Goal: Find specific page/section: Find specific page/section

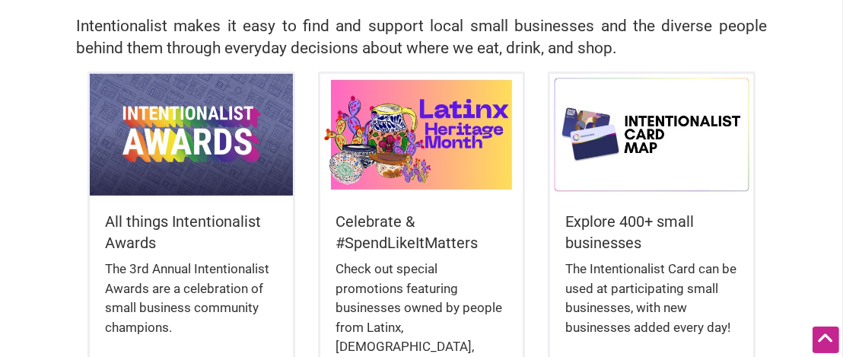
scroll to position [524, 0]
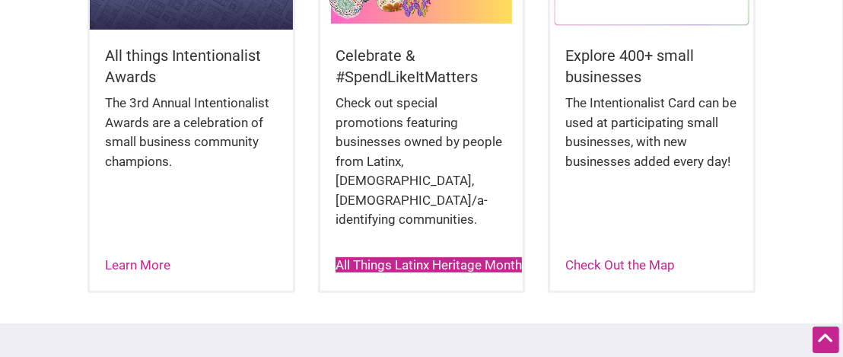
click at [363, 257] on link "All Things Latinx Heritage Month" at bounding box center [429, 264] width 186 height 15
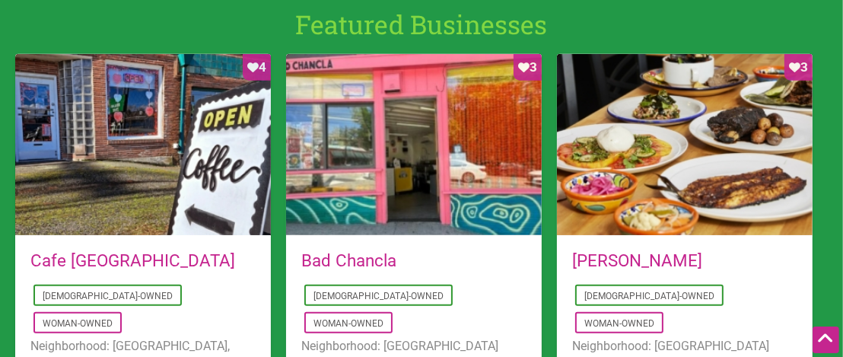
scroll to position [1040, 0]
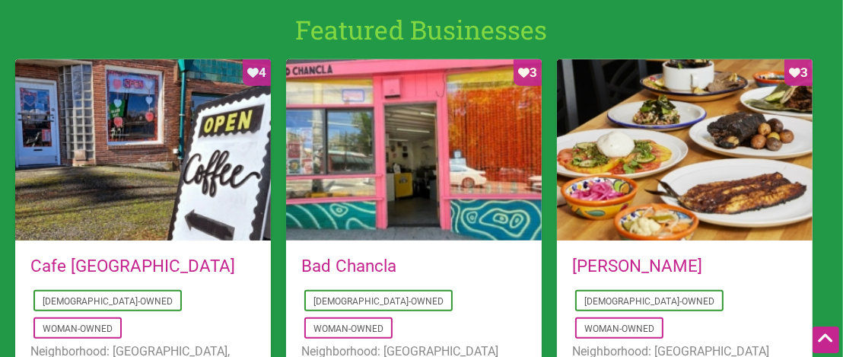
click at [342, 256] on link "Bad Chancla" at bounding box center [348, 266] width 95 height 20
